Goal: Information Seeking & Learning: Learn about a topic

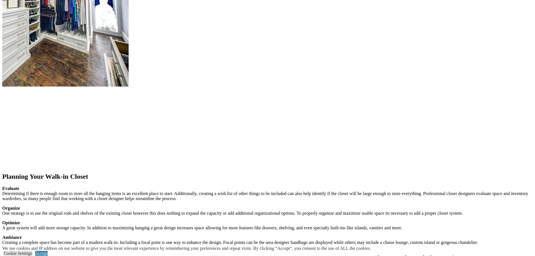
scroll to position [815, 0]
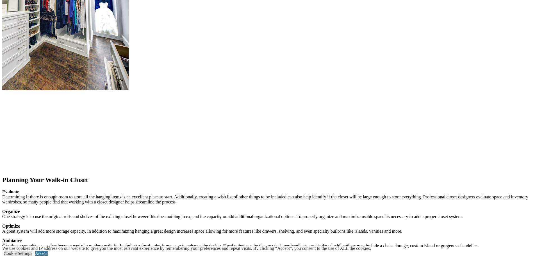
scroll to position [703, 0]
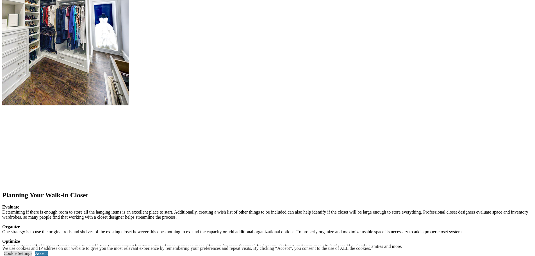
scroll to position [646, 0]
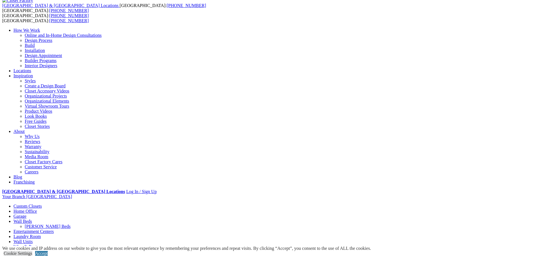
scroll to position [0, 0]
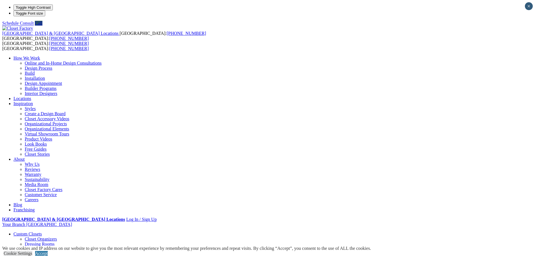
click at [42, 232] on link "Custom Closets" at bounding box center [27, 234] width 28 height 5
click at [55, 242] on link "Dressing Rooms" at bounding box center [40, 244] width 30 height 5
click at [57, 237] on link "Closet Organizers" at bounding box center [41, 239] width 32 height 5
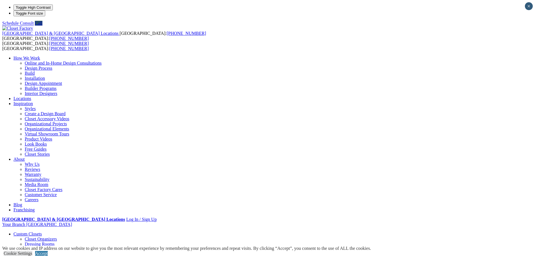
click at [57, 237] on link "Closet Organizers" at bounding box center [41, 239] width 32 height 5
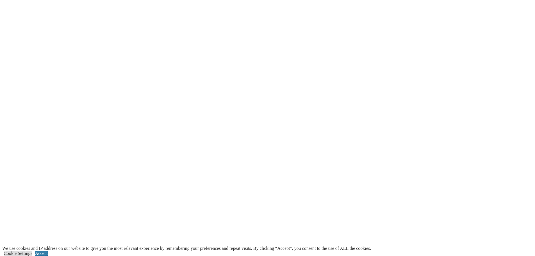
scroll to position [1462, 0]
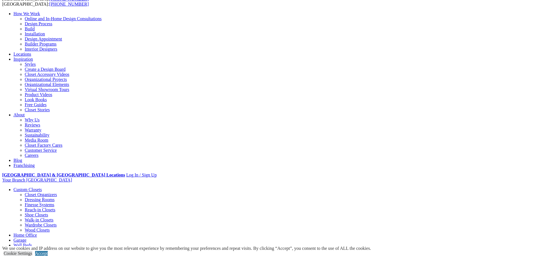
scroll to position [28, 0]
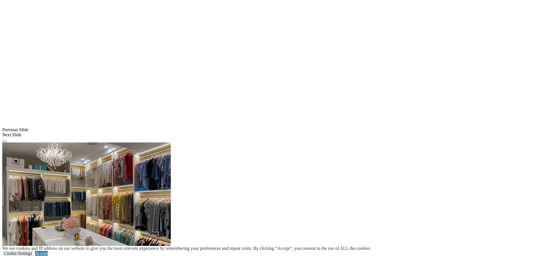
scroll to position [436, 0]
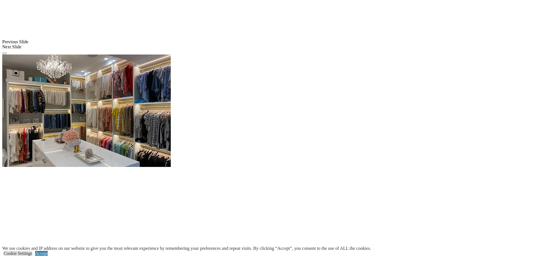
scroll to position [549, 0]
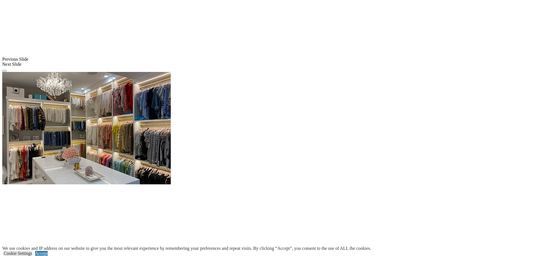
scroll to position [493, 0]
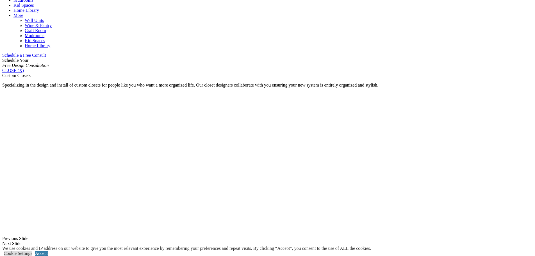
scroll to position [324, 0]
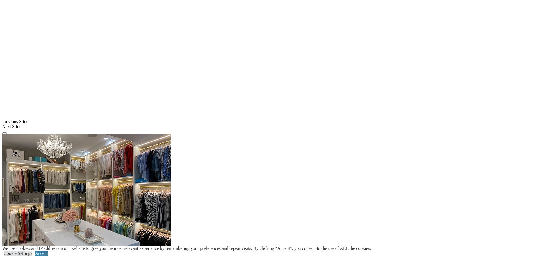
scroll to position [465, 0]
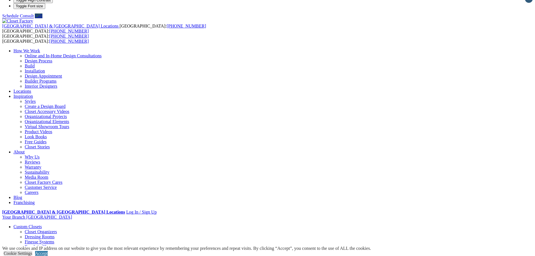
scroll to position [0, 0]
